Goal: Navigation & Orientation: Find specific page/section

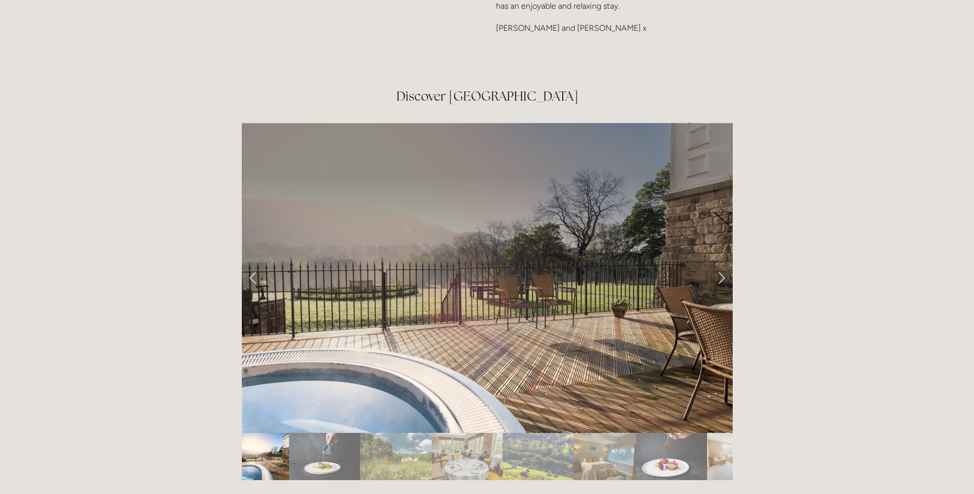
scroll to position [1695, 0]
click at [721, 262] on link "Next Slide" at bounding box center [721, 277] width 23 height 31
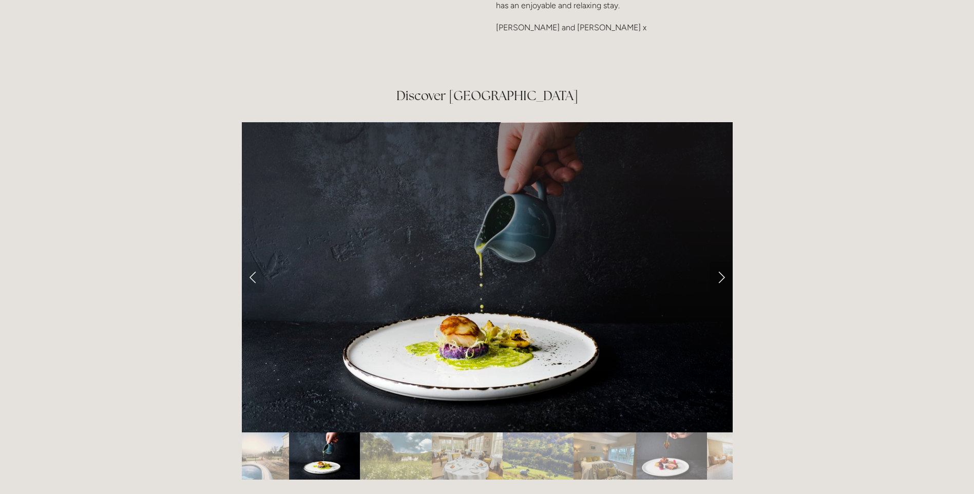
click at [721, 262] on link "Next Slide" at bounding box center [721, 277] width 23 height 31
click at [717, 262] on link "Next Slide" at bounding box center [721, 277] width 23 height 31
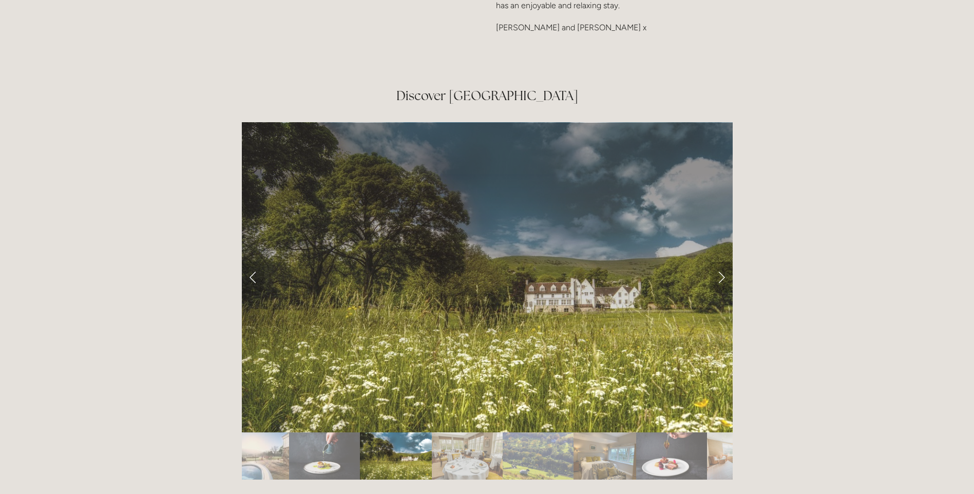
click at [716, 262] on link "Next Slide" at bounding box center [721, 277] width 23 height 31
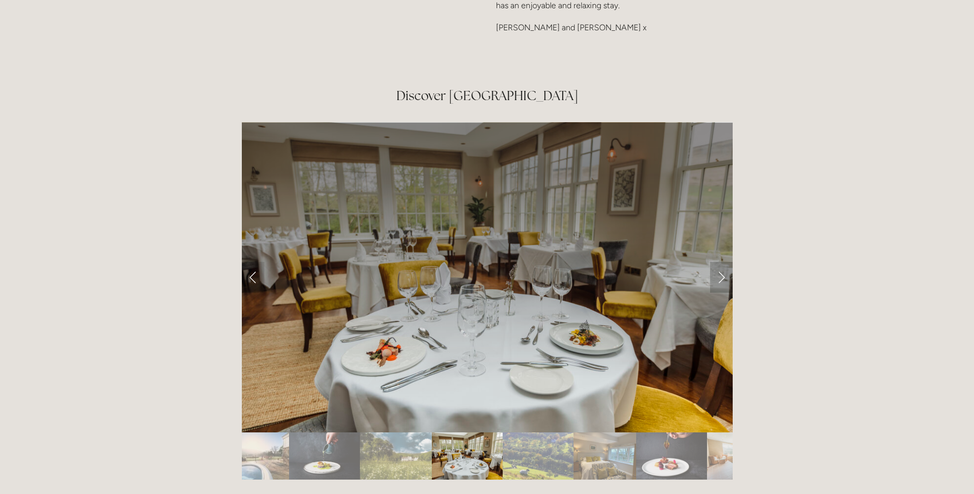
click at [716, 262] on link "Next Slide" at bounding box center [721, 277] width 23 height 31
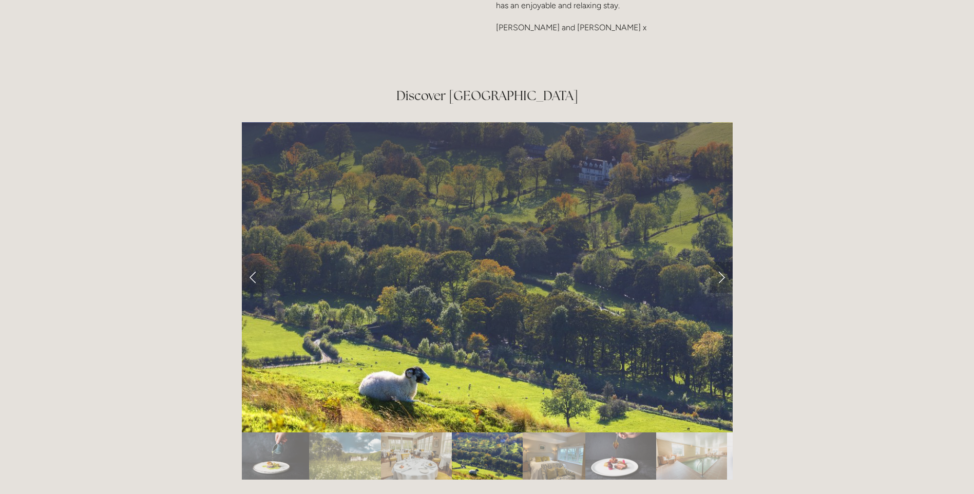
click at [722, 262] on link "Next Slide" at bounding box center [721, 277] width 23 height 31
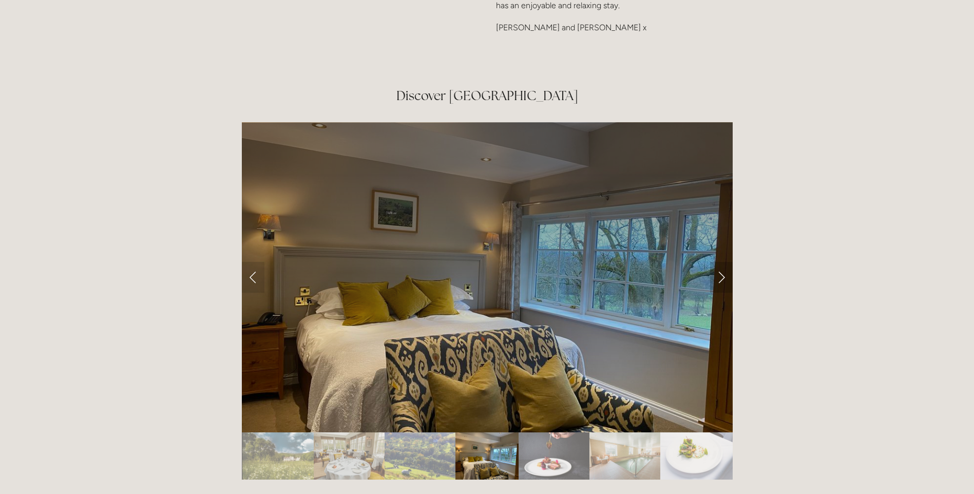
click at [722, 262] on link "Next Slide" at bounding box center [721, 277] width 23 height 31
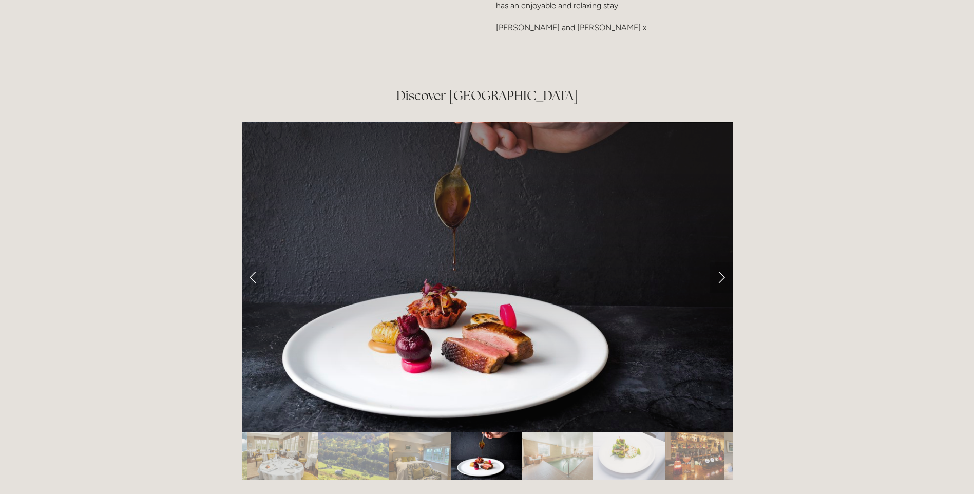
click at [722, 262] on link "Next Slide" at bounding box center [721, 277] width 23 height 31
click at [721, 262] on link "Next Slide" at bounding box center [721, 277] width 23 height 31
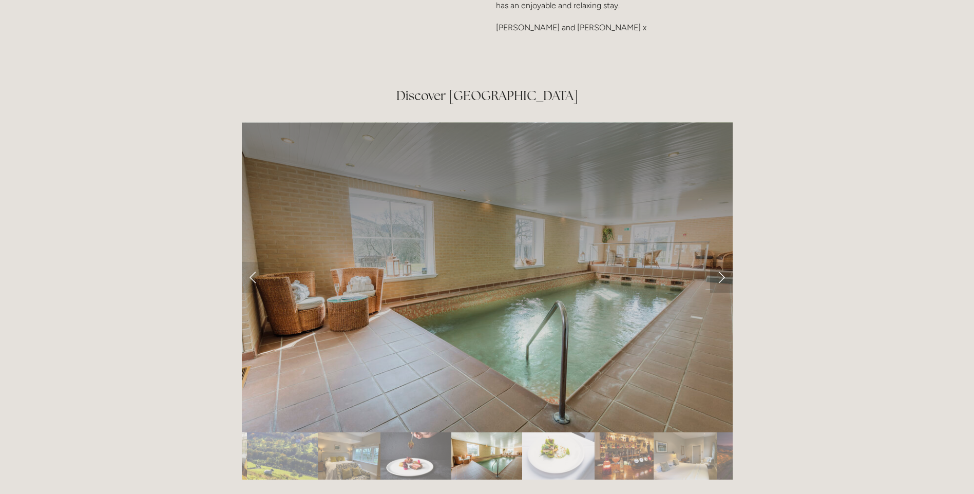
click at [720, 262] on link "Next Slide" at bounding box center [721, 277] width 23 height 31
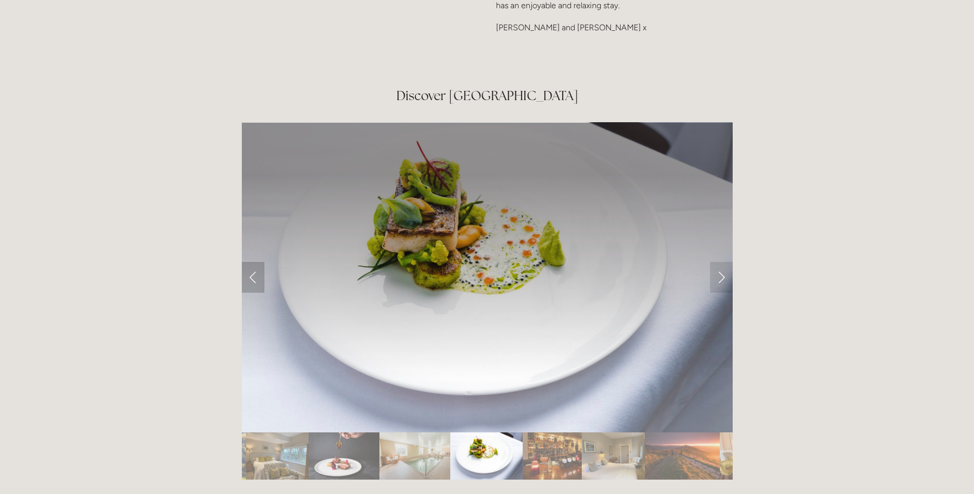
click at [251, 262] on link "Previous Slide" at bounding box center [253, 277] width 23 height 31
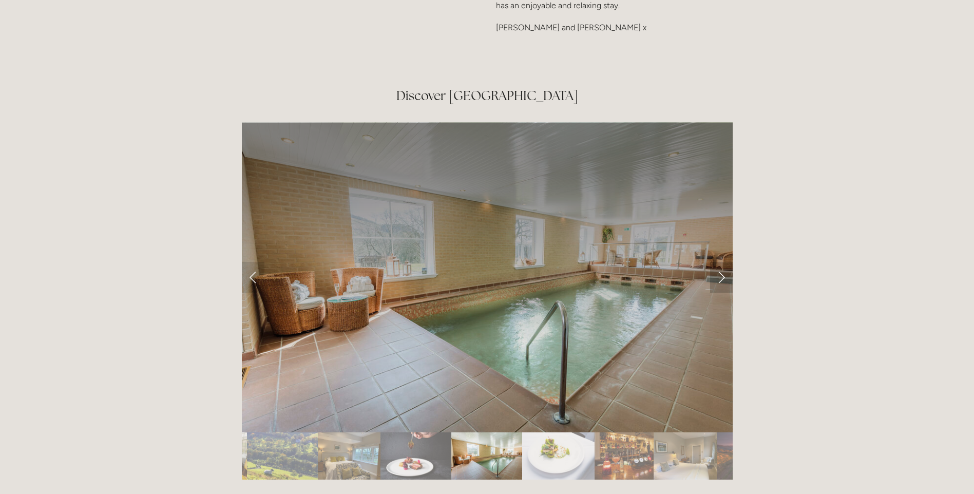
click at [719, 262] on link "Next Slide" at bounding box center [721, 277] width 23 height 31
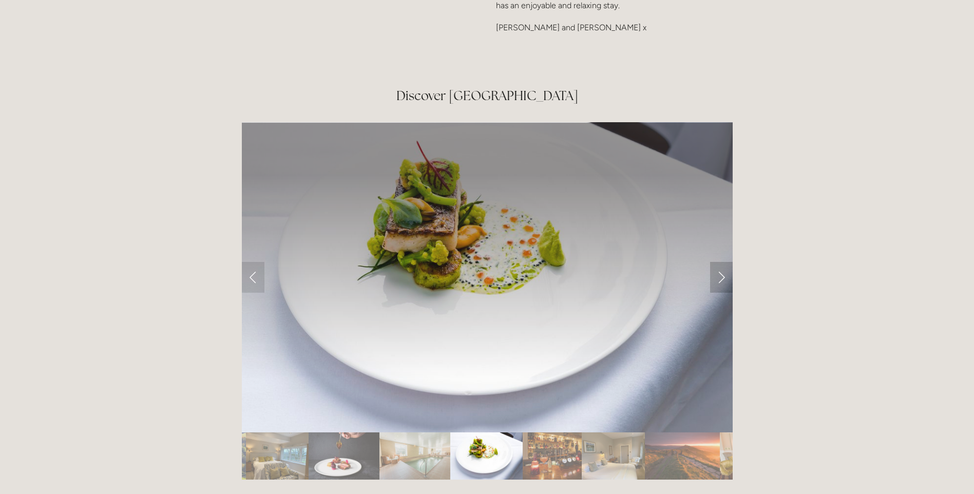
click at [719, 262] on link "Next Slide" at bounding box center [721, 277] width 23 height 31
click at [720, 262] on link "Next Slide" at bounding box center [721, 277] width 23 height 31
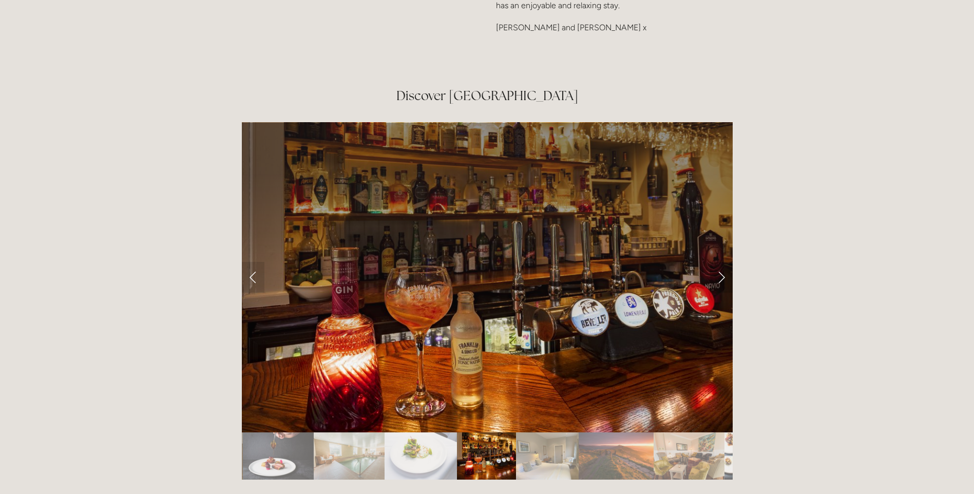
click at [721, 262] on link "Next Slide" at bounding box center [721, 277] width 23 height 31
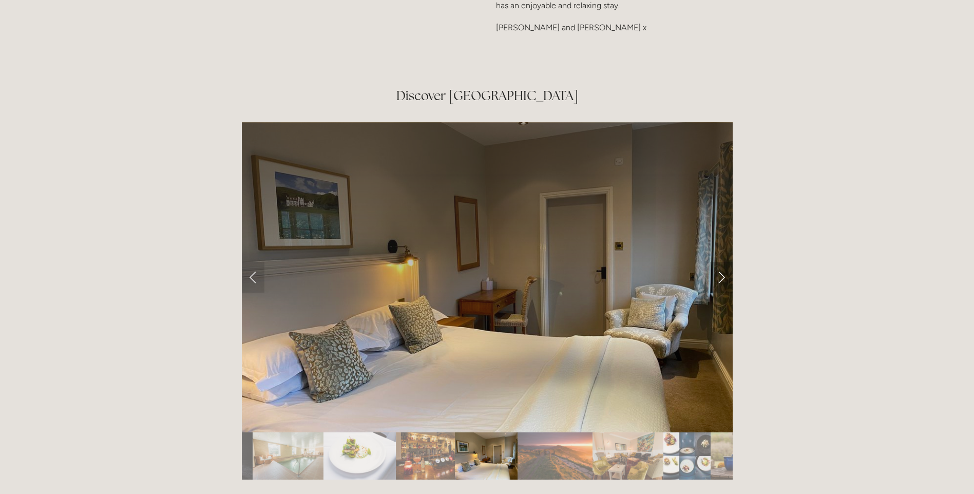
click at [721, 262] on link "Next Slide" at bounding box center [721, 277] width 23 height 31
click at [723, 262] on link "Next Slide" at bounding box center [721, 277] width 23 height 31
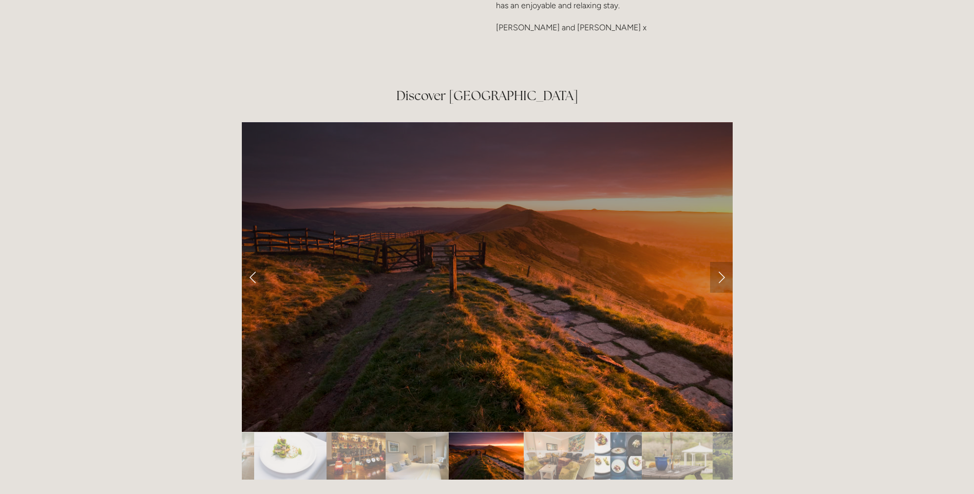
click at [723, 262] on link "Next Slide" at bounding box center [721, 277] width 23 height 31
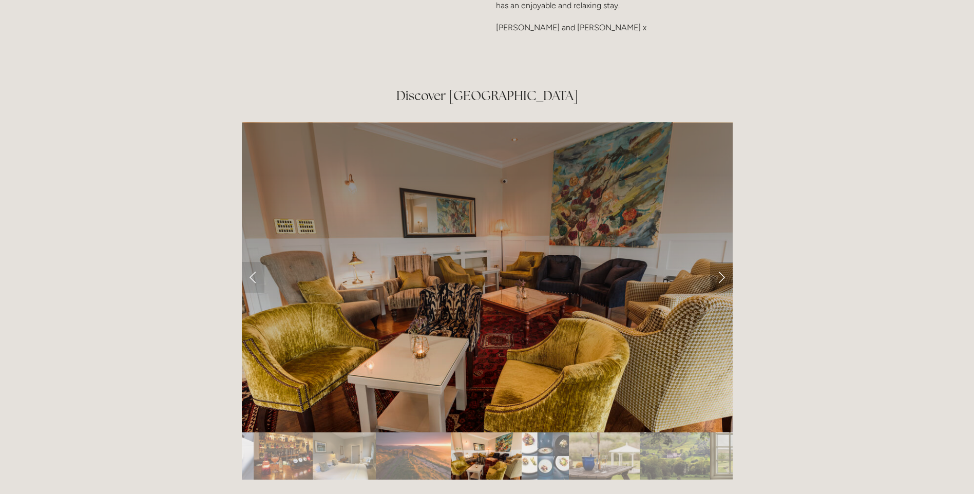
click at [723, 262] on link "Next Slide" at bounding box center [721, 277] width 23 height 31
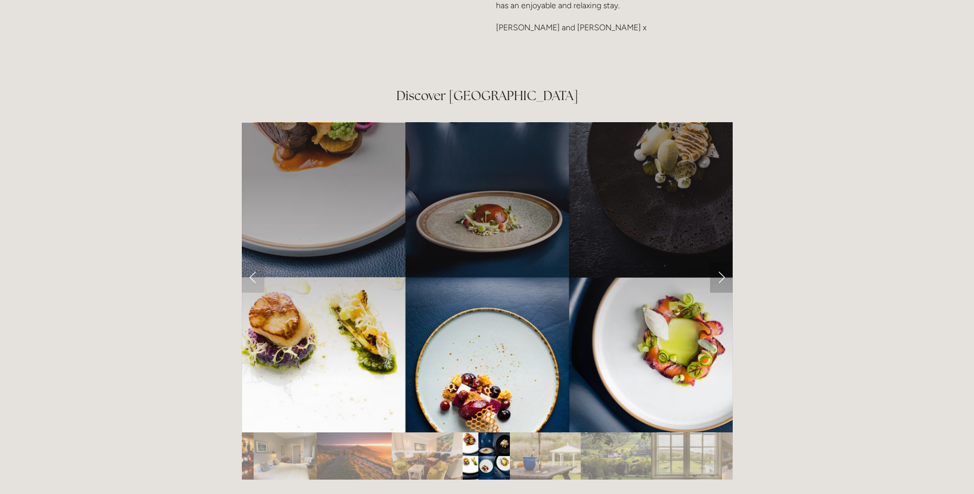
click at [723, 262] on link "Next Slide" at bounding box center [721, 277] width 23 height 31
click at [724, 262] on link "Next Slide" at bounding box center [721, 277] width 23 height 31
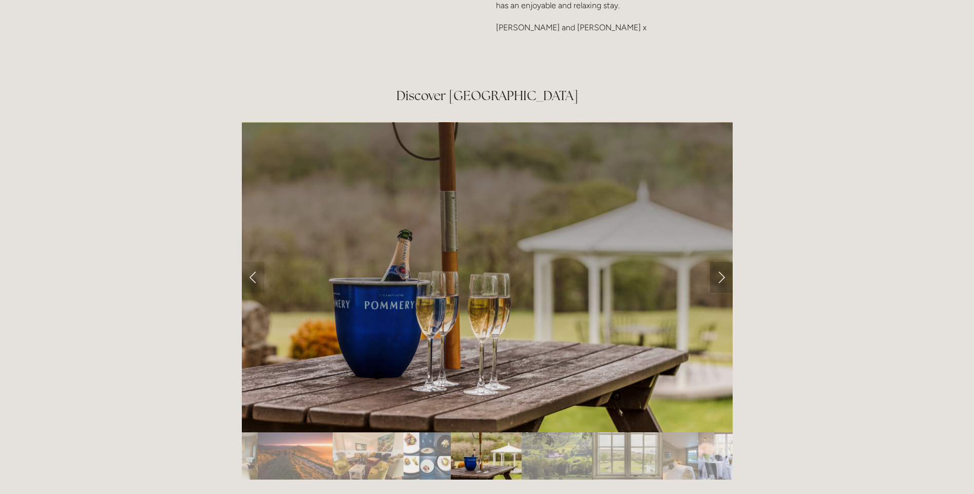
click at [724, 262] on link "Next Slide" at bounding box center [721, 277] width 23 height 31
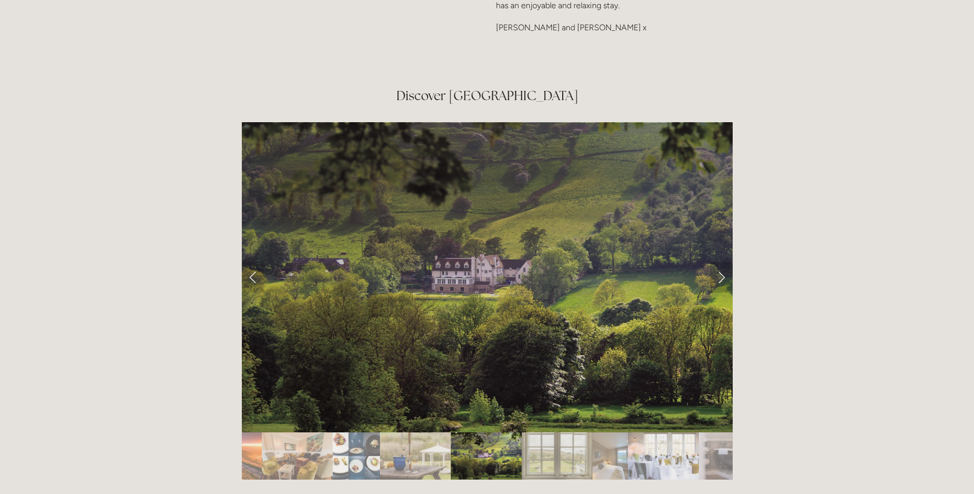
click at [724, 262] on link "Next Slide" at bounding box center [721, 277] width 23 height 31
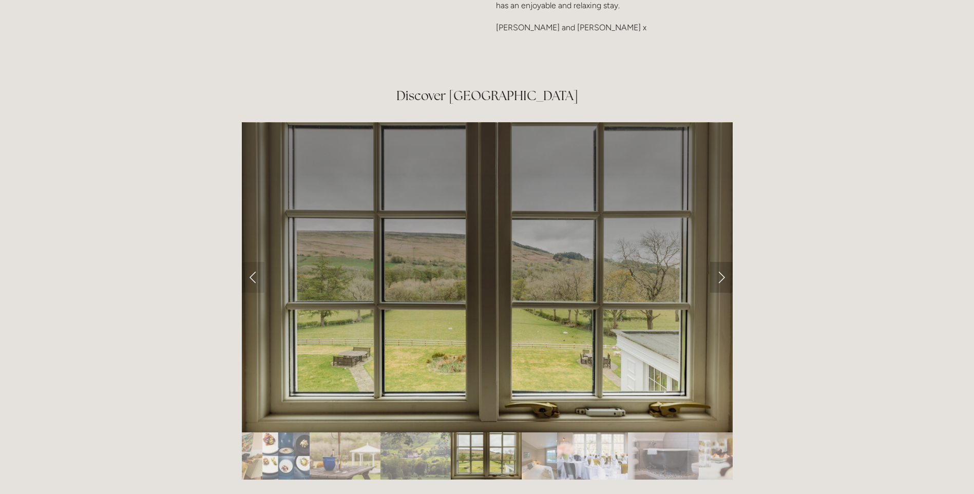
click at [724, 262] on link "Next Slide" at bounding box center [721, 277] width 23 height 31
click at [721, 262] on link "Next Slide" at bounding box center [721, 277] width 23 height 31
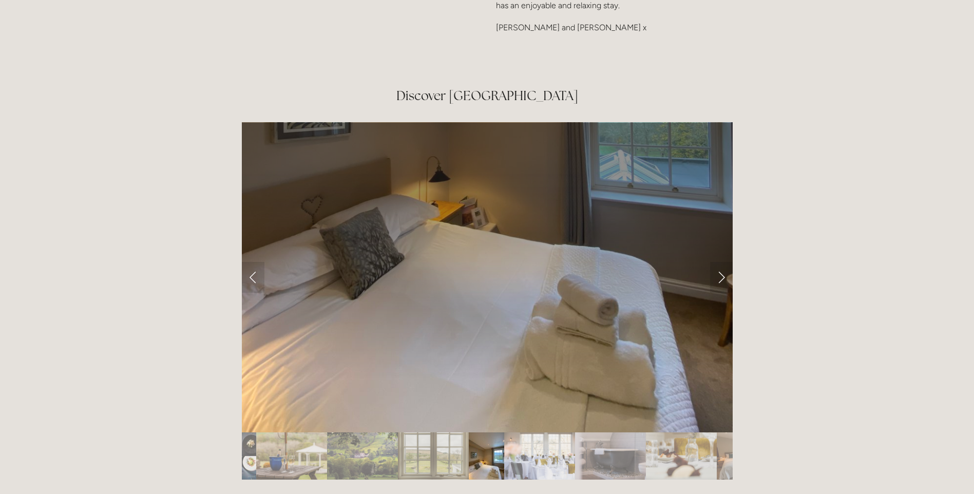
click at [144, 234] on div "Rooms Rooms Your Stay Book a stay Offers Spa" at bounding box center [487, 101] width 974 height 3592
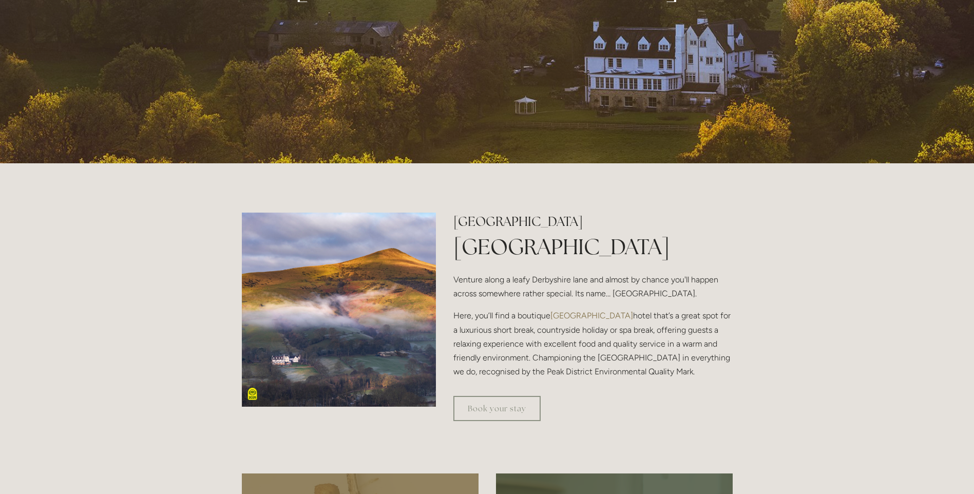
scroll to position [0, 0]
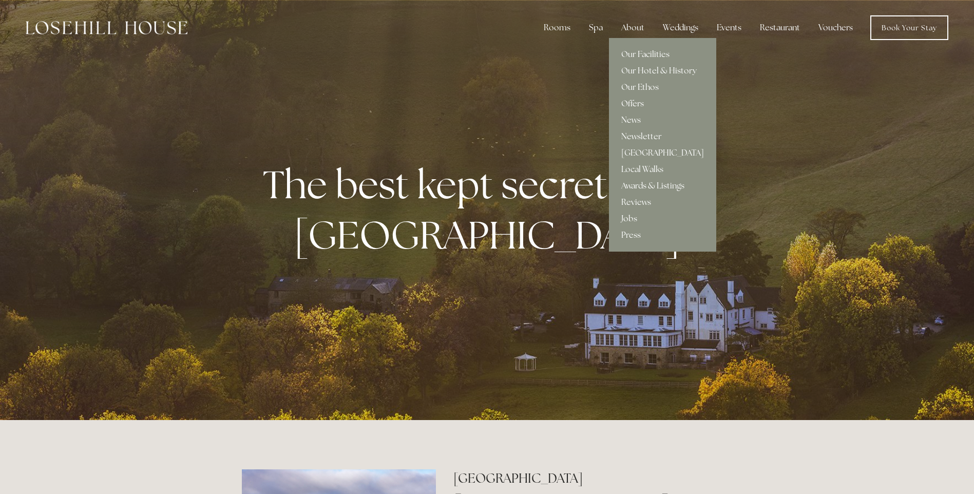
click at [630, 100] on link "Offers" at bounding box center [662, 104] width 107 height 16
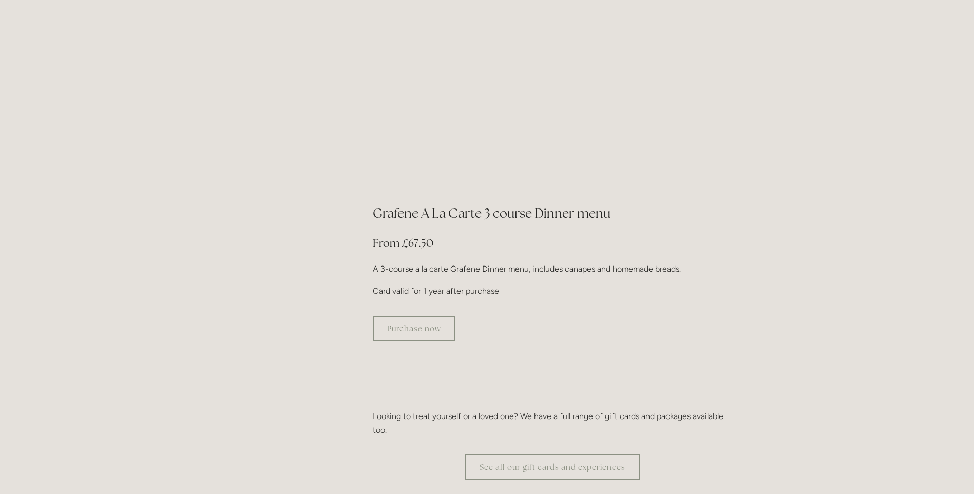
scroll to position [1849, 0]
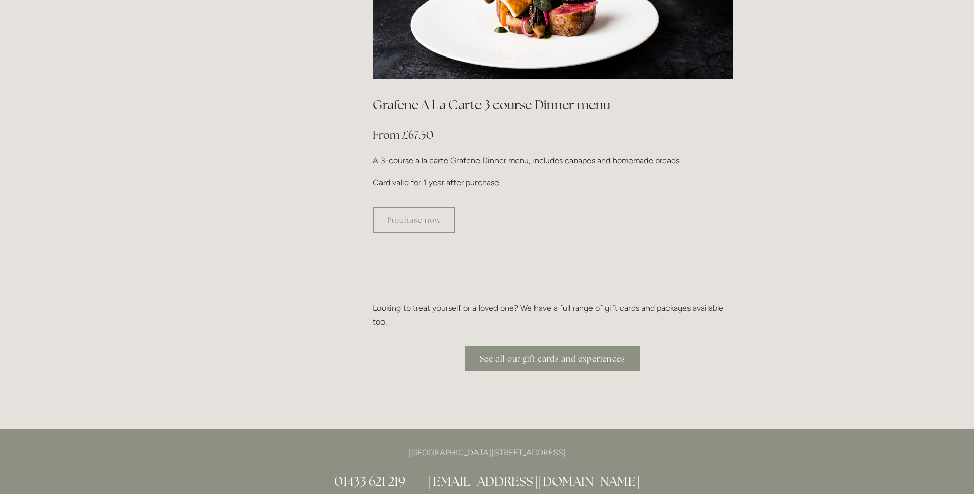
click at [538, 346] on link "See all our gift cards and experiences" at bounding box center [552, 358] width 175 height 25
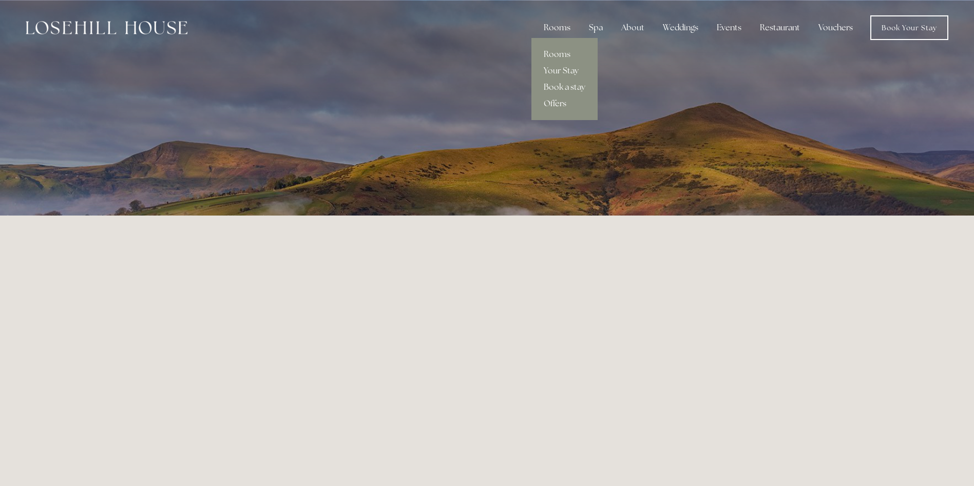
click at [553, 104] on link "Offers" at bounding box center [565, 104] width 66 height 16
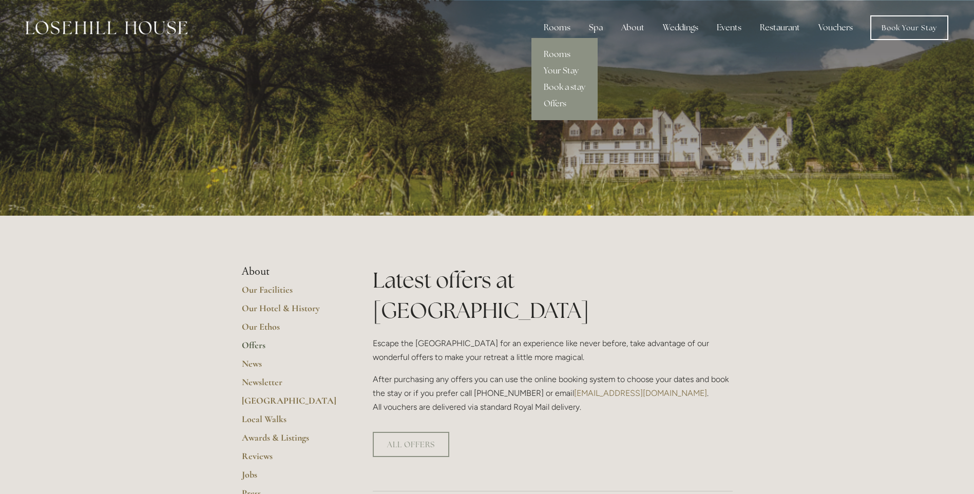
click at [558, 54] on link "Rooms" at bounding box center [565, 54] width 66 height 16
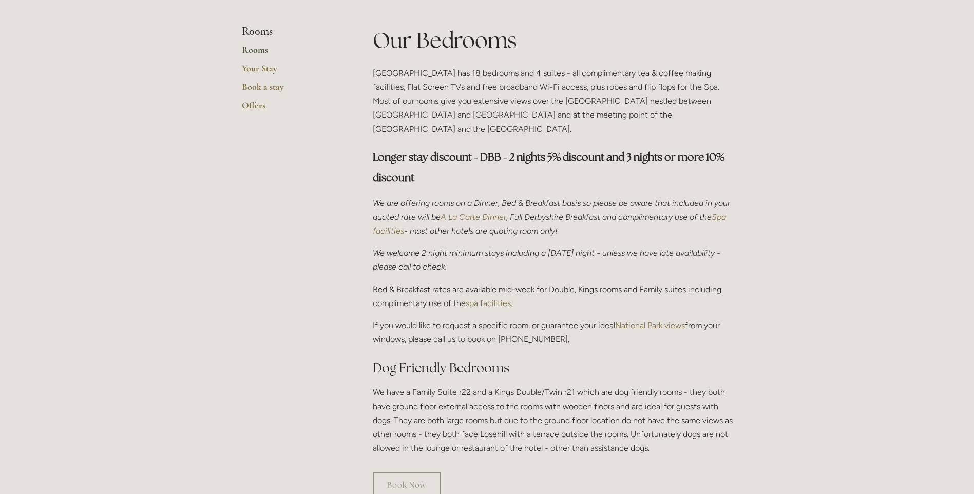
scroll to position [103, 0]
